Goal: Communication & Community: Share content

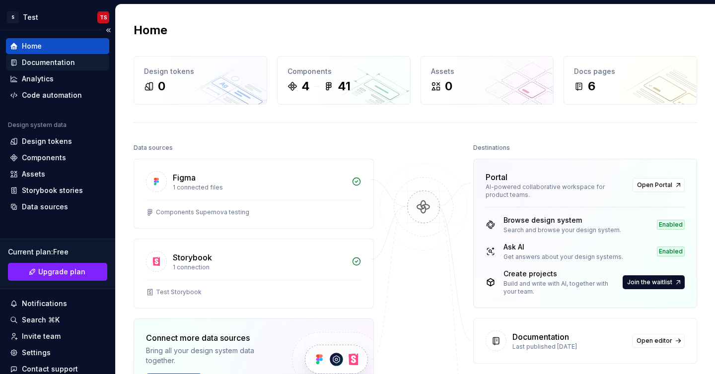
click at [38, 67] on div "Documentation" at bounding box center [48, 63] width 53 height 10
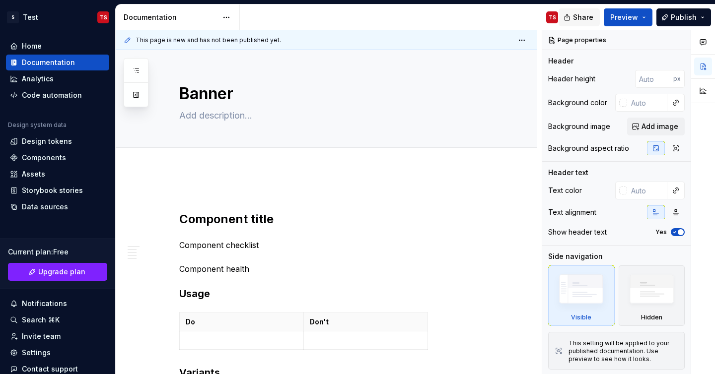
click at [583, 18] on span "Share" at bounding box center [583, 17] width 20 height 10
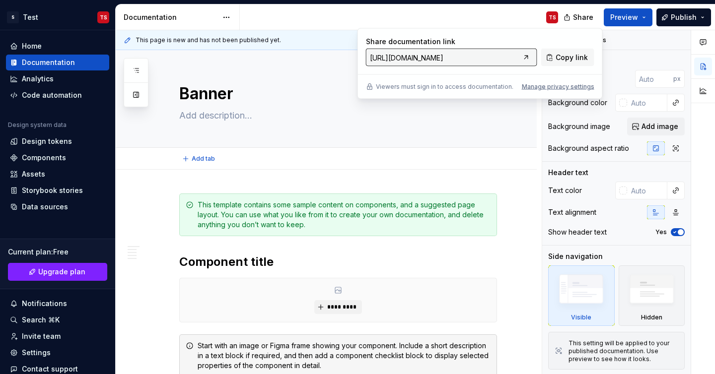
click at [388, 167] on div "Add tab" at bounding box center [326, 159] width 421 height 22
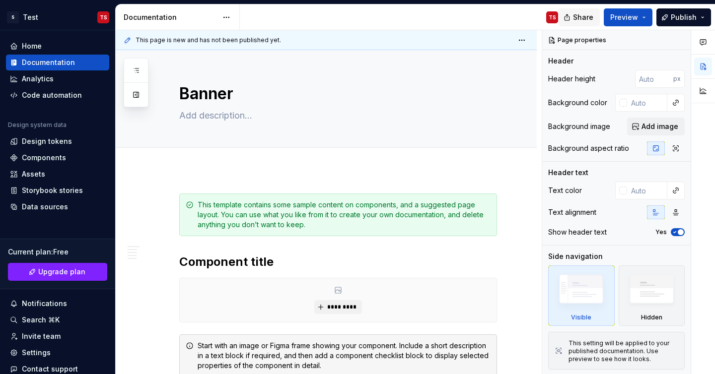
click at [579, 22] on span "Share" at bounding box center [583, 17] width 20 height 10
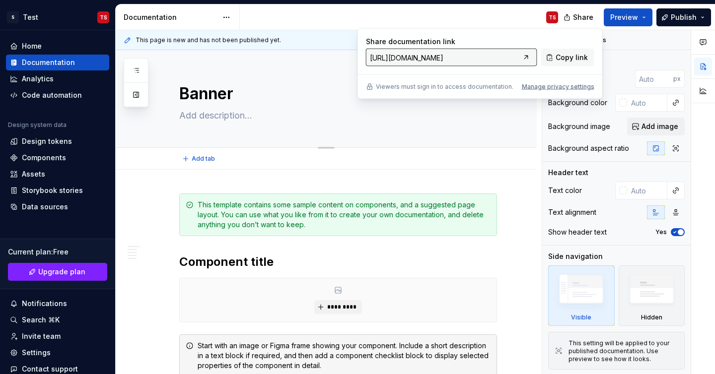
click at [435, 134] on div "Banner" at bounding box center [338, 98] width 318 height 97
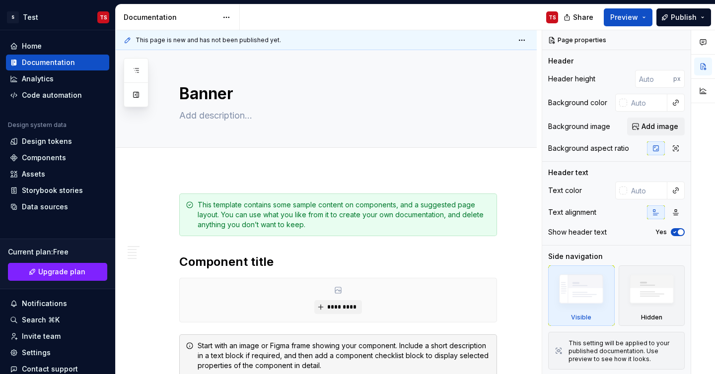
click at [698, 5] on div "Share Preview Publish" at bounding box center [640, 16] width 149 height 25
click at [693, 12] on span "Publish" at bounding box center [684, 17] width 26 height 10
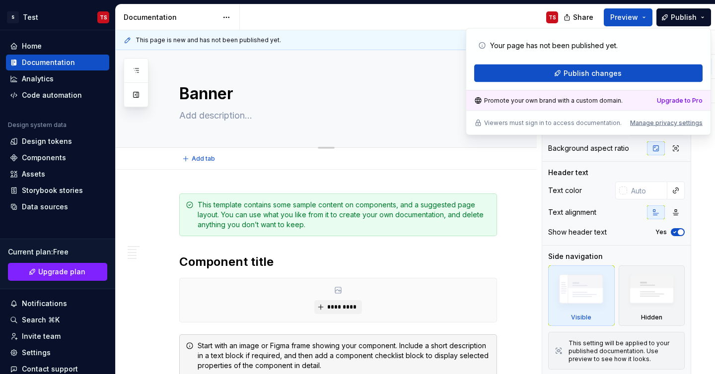
click at [434, 97] on textarea "Banner" at bounding box center [336, 94] width 318 height 24
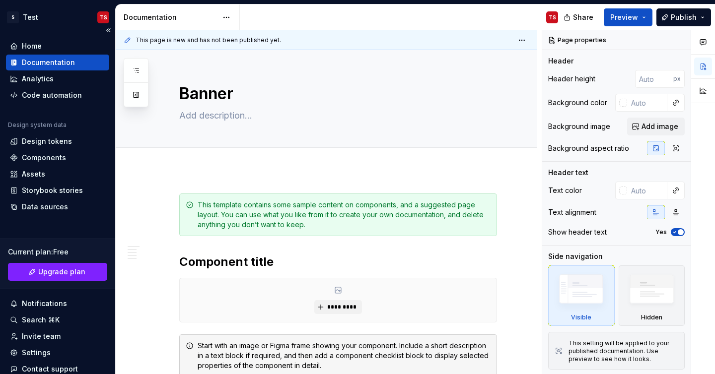
type textarea "*"
click at [53, 336] on div "Invite team" at bounding box center [41, 337] width 39 height 10
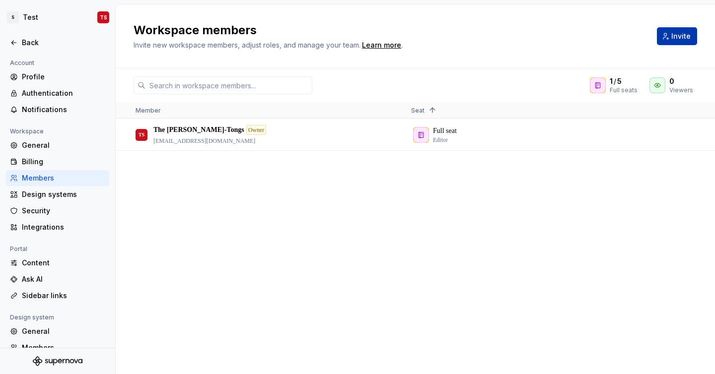
click at [683, 38] on span "Invite" at bounding box center [680, 36] width 19 height 10
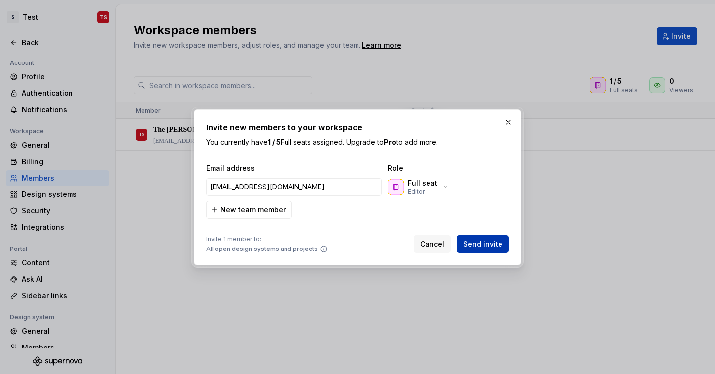
type input "[EMAIL_ADDRESS][DOMAIN_NAME]"
click at [499, 245] on span "Send invite" at bounding box center [482, 244] width 39 height 10
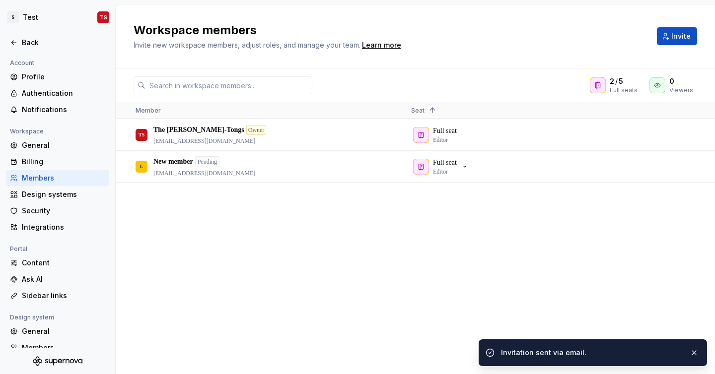
click at [393, 271] on div "TS The [PERSON_NAME]-Tongs Owner [EMAIL_ADDRESS][DOMAIN_NAME] Full seat Editor …" at bounding box center [415, 246] width 599 height 255
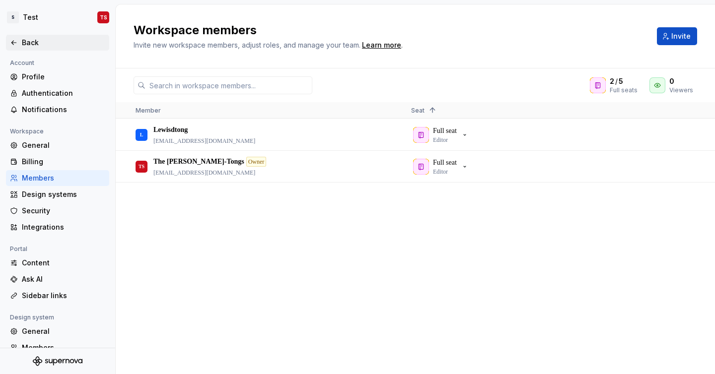
click at [47, 47] on div "Back" at bounding box center [63, 43] width 83 height 10
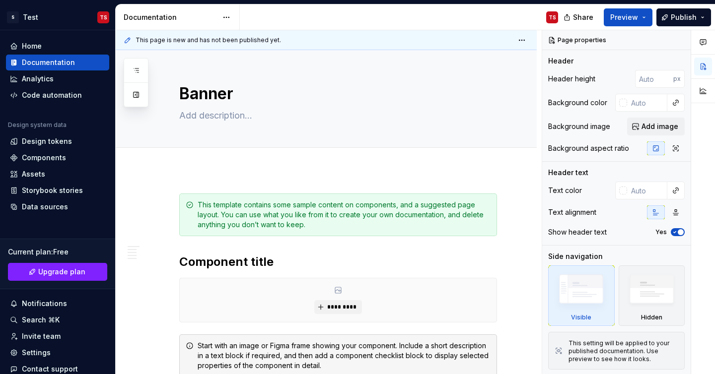
click at [159, 15] on div "Documentation" at bounding box center [171, 17] width 94 height 10
click at [682, 37] on button "button" at bounding box center [681, 40] width 14 height 14
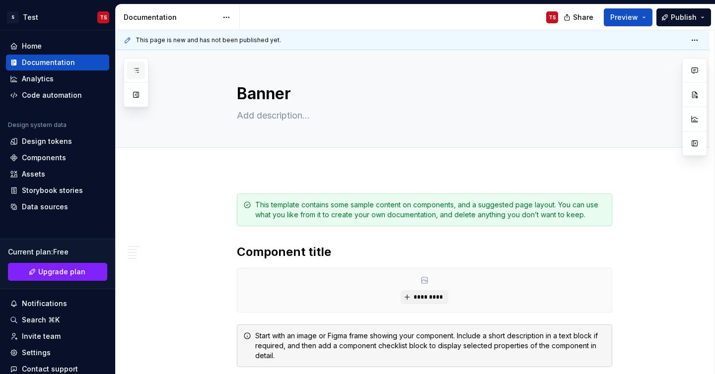
click at [136, 68] on icon "button" at bounding box center [136, 71] width 8 height 8
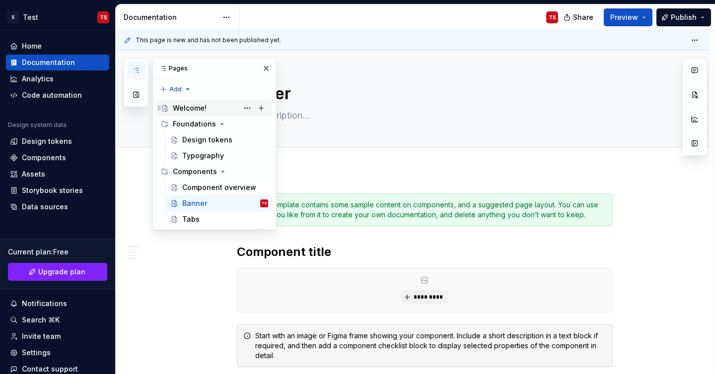
click at [192, 108] on div "Welcome!" at bounding box center [190, 108] width 34 height 10
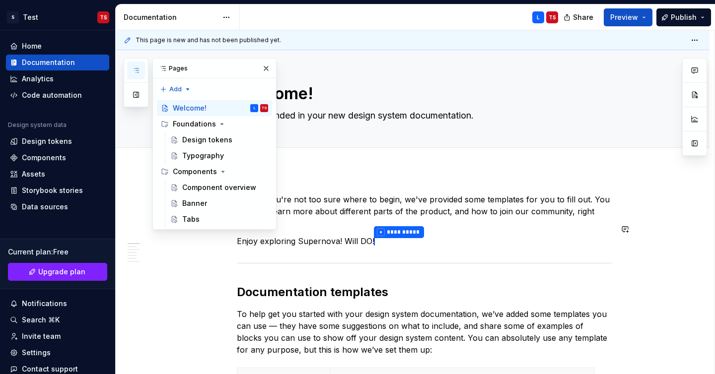
type textarea "*"
click at [389, 235] on p "**********" at bounding box center [424, 241] width 375 height 13
type textarea "*"
